Goal: Check status: Check status

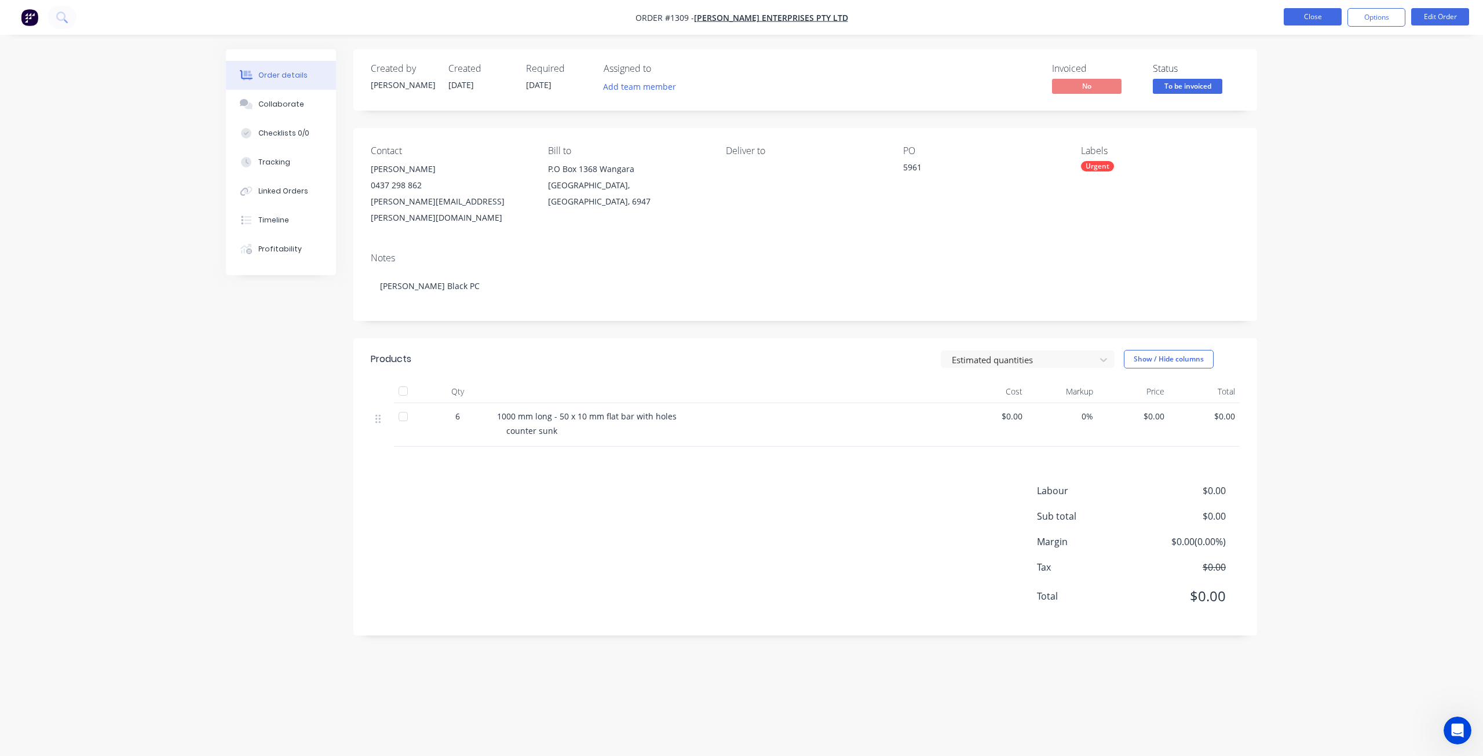
click at [1314, 14] on button "Close" at bounding box center [1313, 16] width 58 height 17
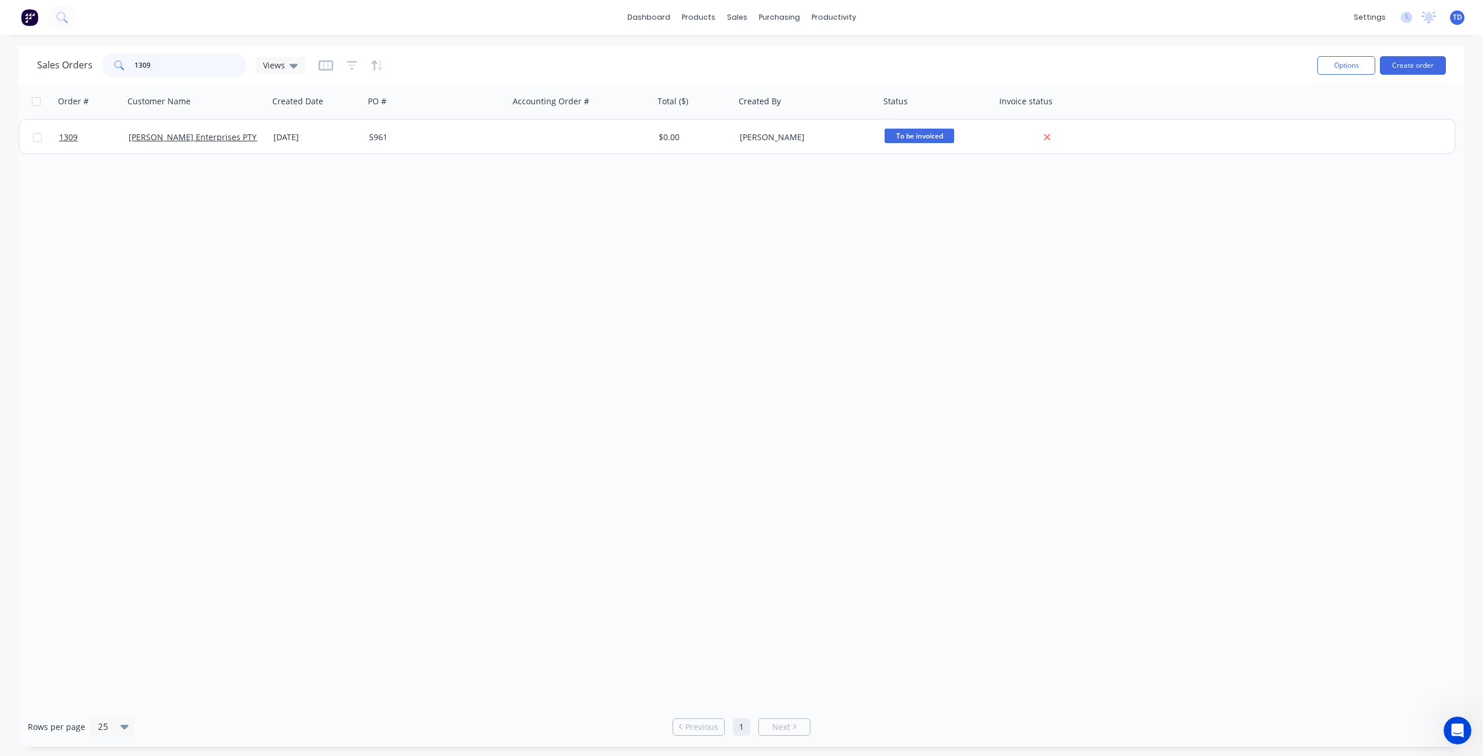
drag, startPoint x: 169, startPoint y: 64, endPoint x: -51, endPoint y: 35, distance: 221.5
click at [0, 35] on html "dashboard products sales purchasing productivity dashboard products Product Cat…" at bounding box center [741, 378] width 1483 height 756
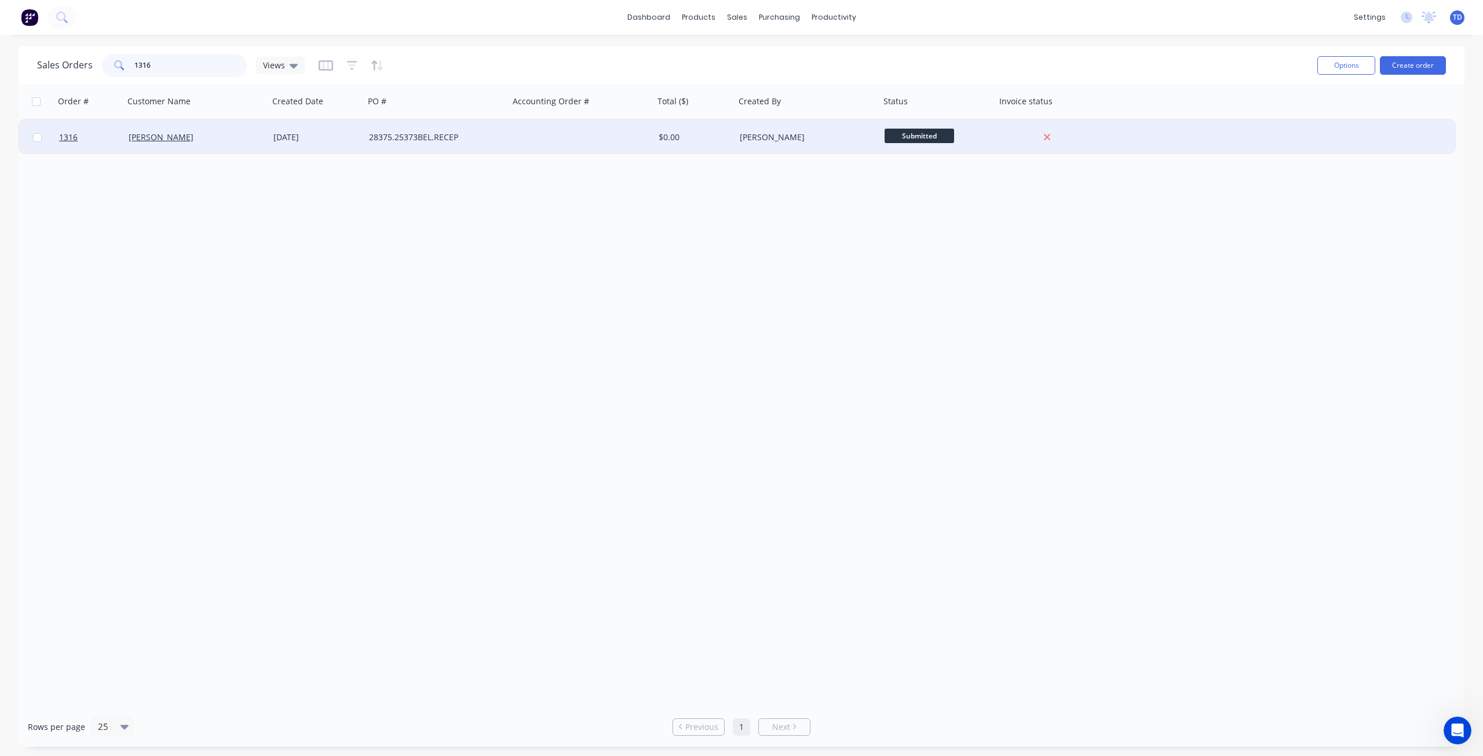
type input "1316"
click at [482, 141] on div "28375.25373BEL.RECEP" at bounding box center [433, 137] width 129 height 12
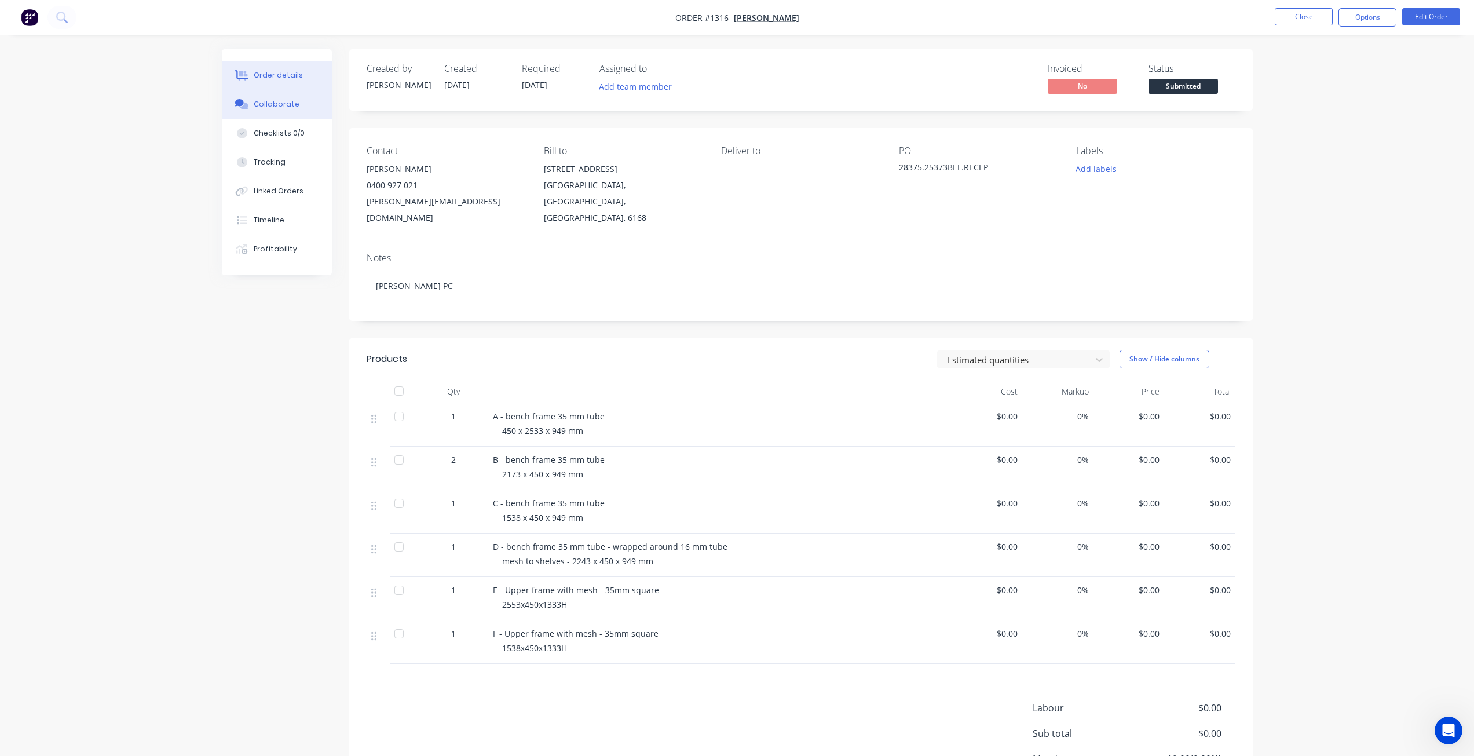
click at [261, 101] on div "Collaborate" at bounding box center [277, 104] width 46 height 10
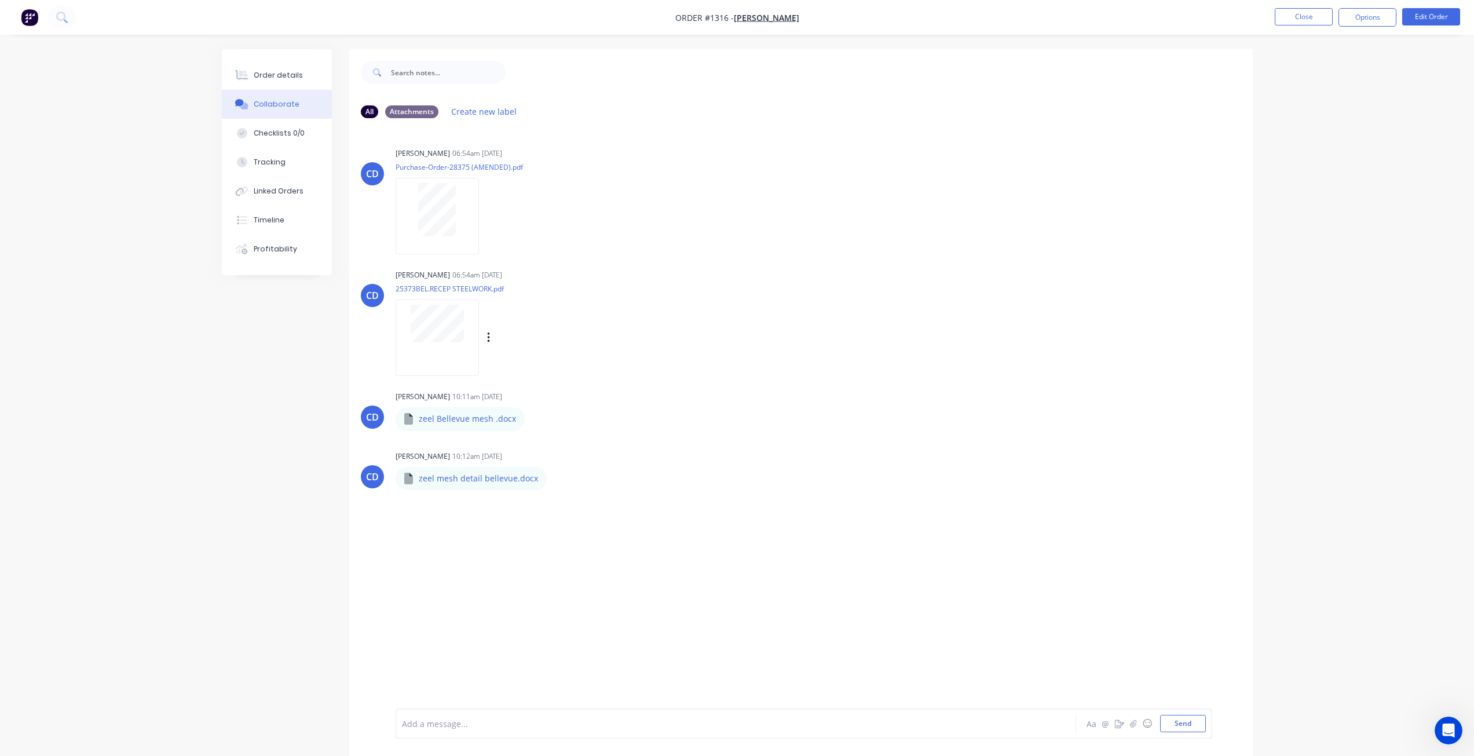
click at [444, 356] on div at bounding box center [437, 337] width 83 height 76
click at [297, 78] on div "Order details" at bounding box center [278, 75] width 49 height 10
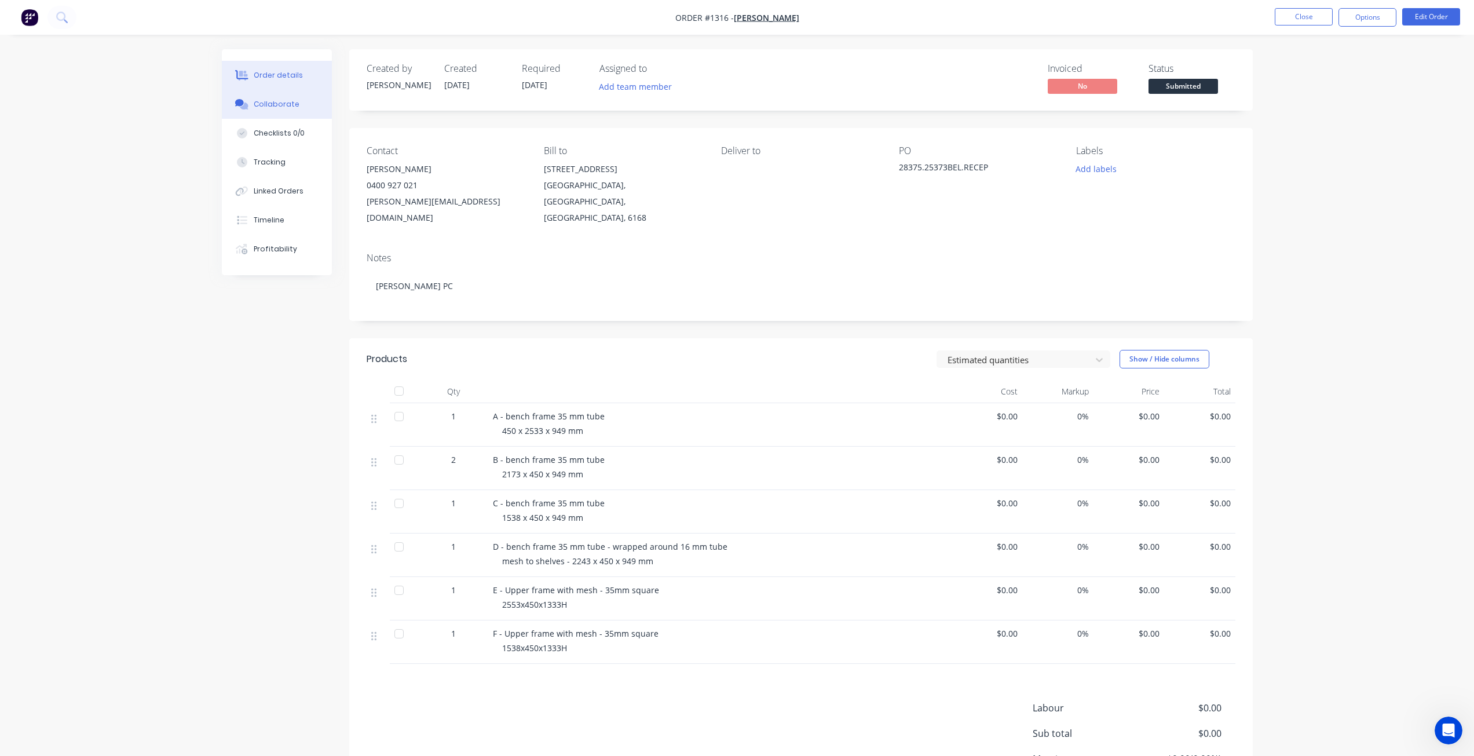
click at [281, 109] on button "Collaborate" at bounding box center [277, 104] width 110 height 29
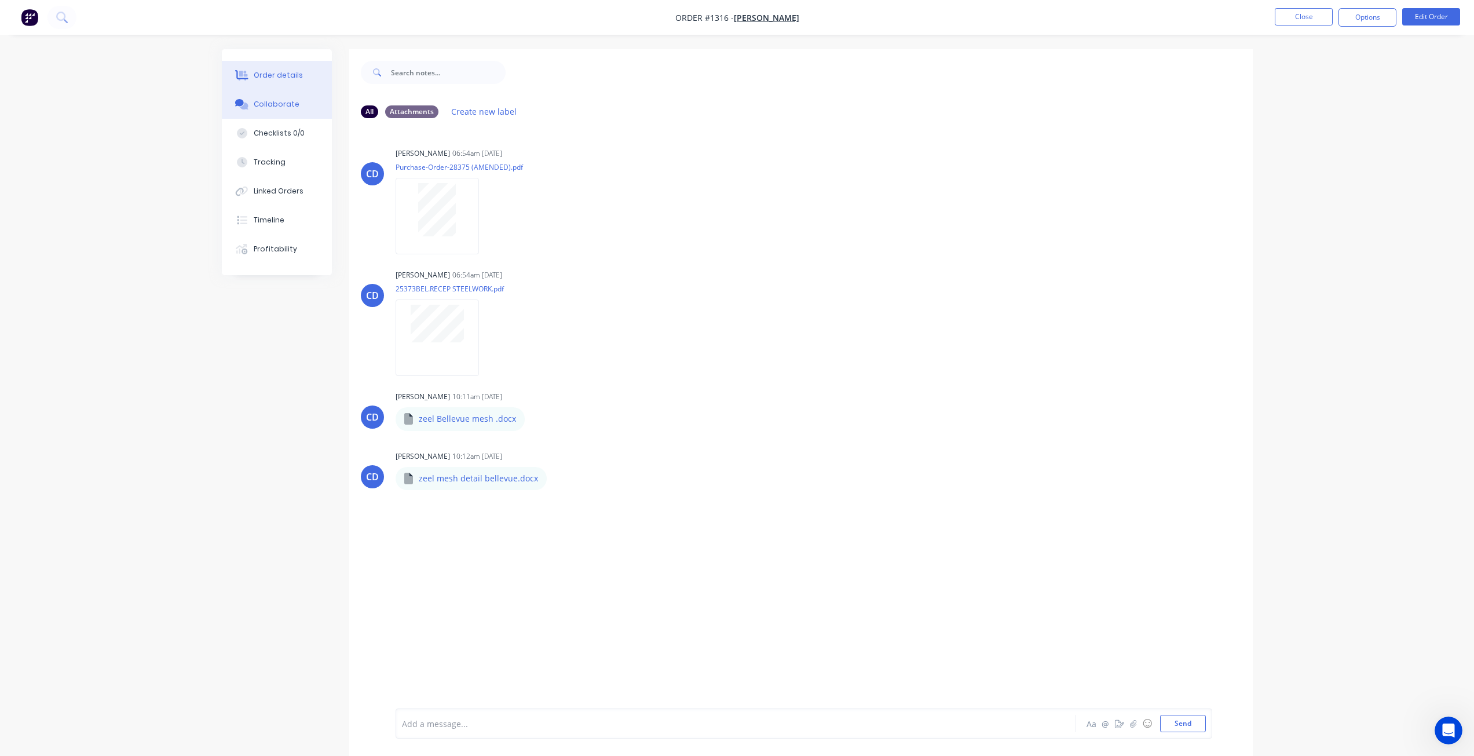
click at [283, 75] on div "Order details" at bounding box center [278, 75] width 49 height 10
